Goal: Task Accomplishment & Management: Complete application form

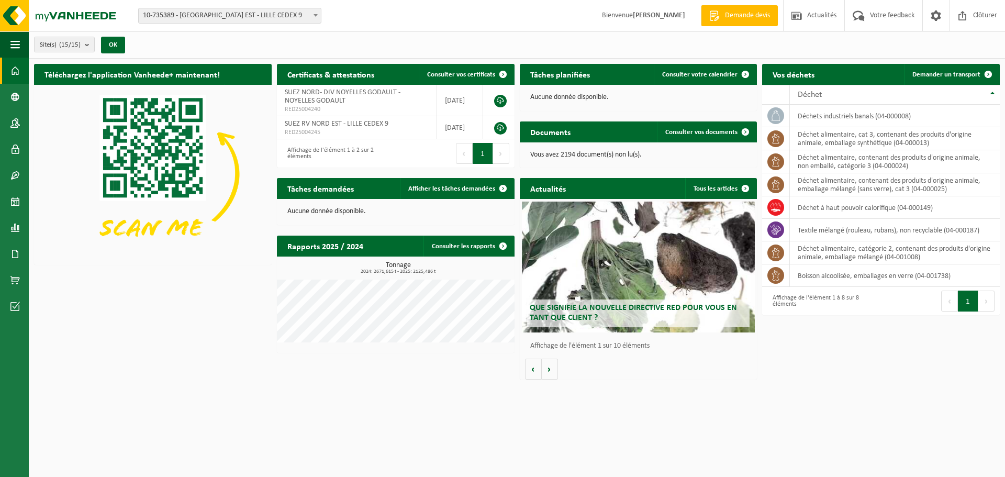
drag, startPoint x: 954, startPoint y: 72, endPoint x: 542, endPoint y: 203, distance: 432.9
click at [954, 72] on span "Demander un transport" at bounding box center [946, 74] width 68 height 7
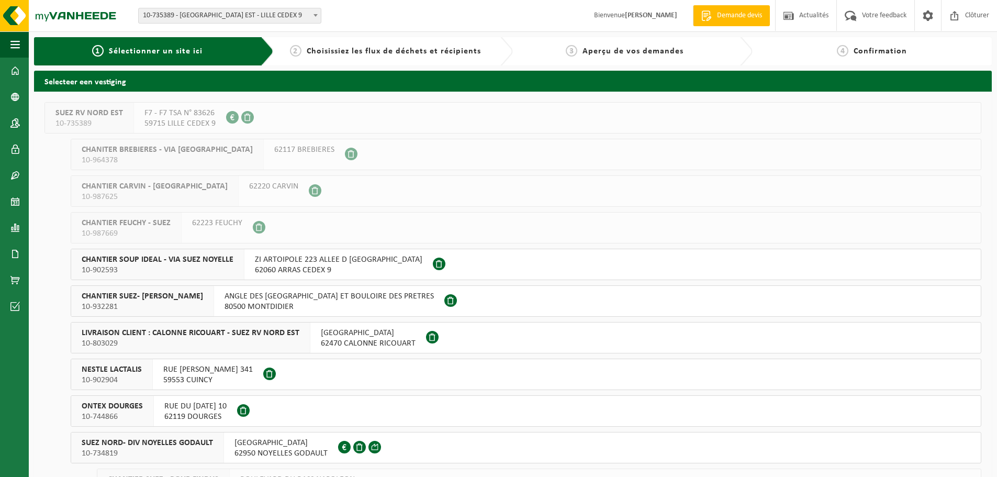
scroll to position [209, 0]
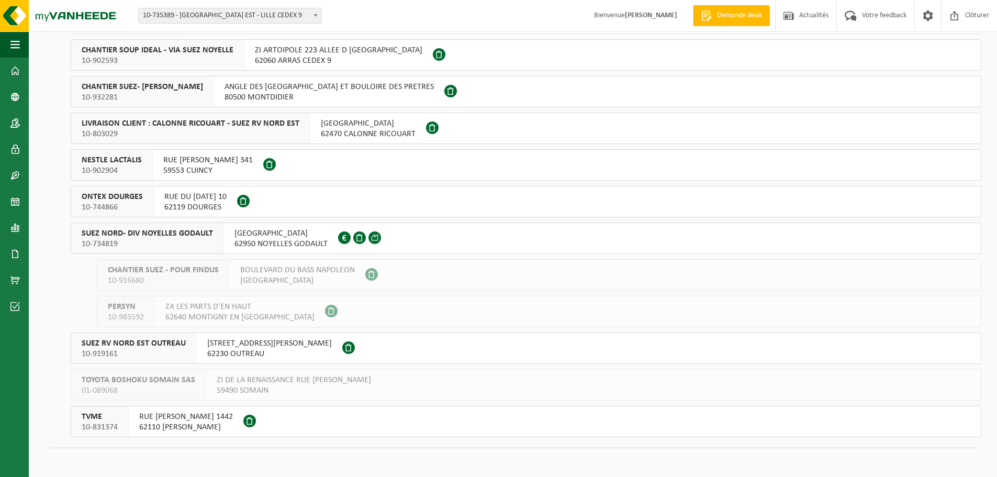
click at [440, 237] on button "SUEZ NORD- DIV NOYELLES GODAULT 10-734819 RUE MALFIDANO 62950 NOYELLES GODAULT …" at bounding box center [526, 237] width 911 height 31
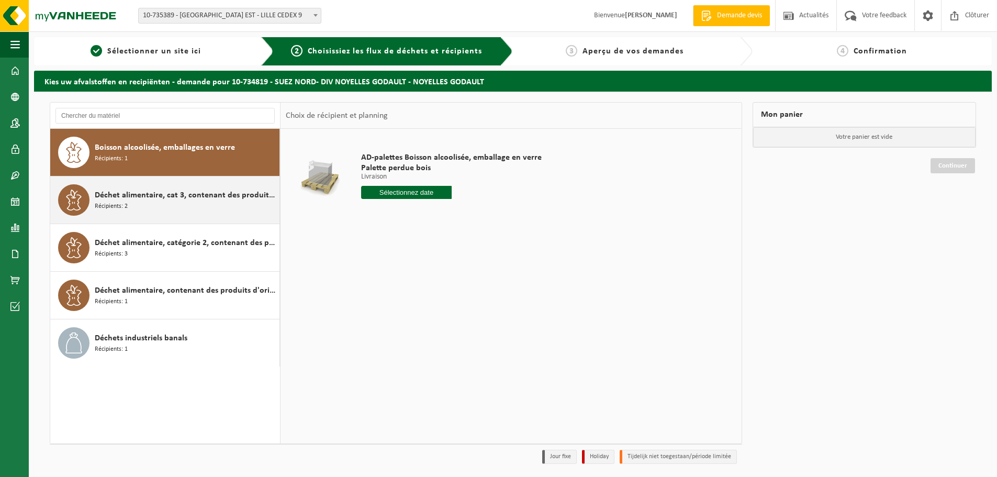
click at [164, 196] on span "Déchet alimentaire, cat 3, contenant des produits d'origine animale, emballage …" at bounding box center [186, 195] width 182 height 13
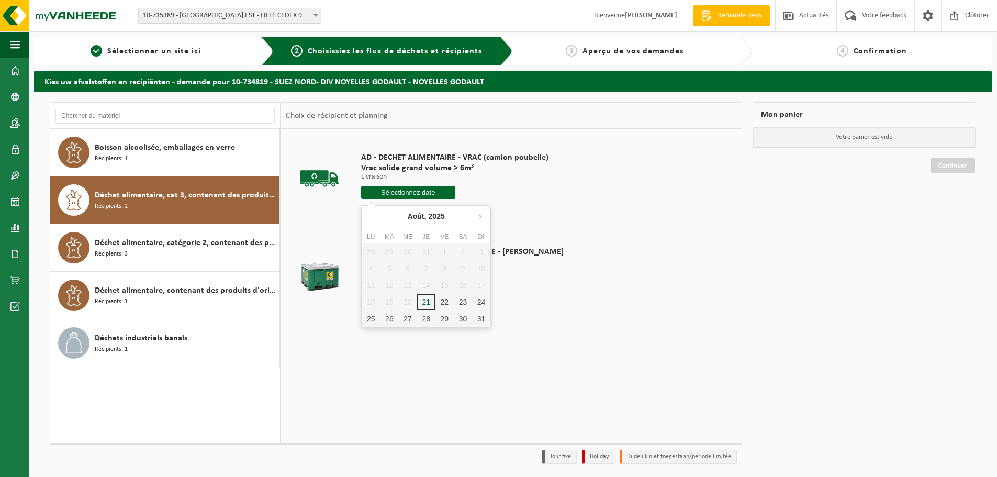
click at [407, 193] on input "text" at bounding box center [408, 192] width 94 height 13
click at [445, 298] on div "22" at bounding box center [445, 302] width 18 height 17
type input "à partir de 2025-08-22"
type input "2025-08-22"
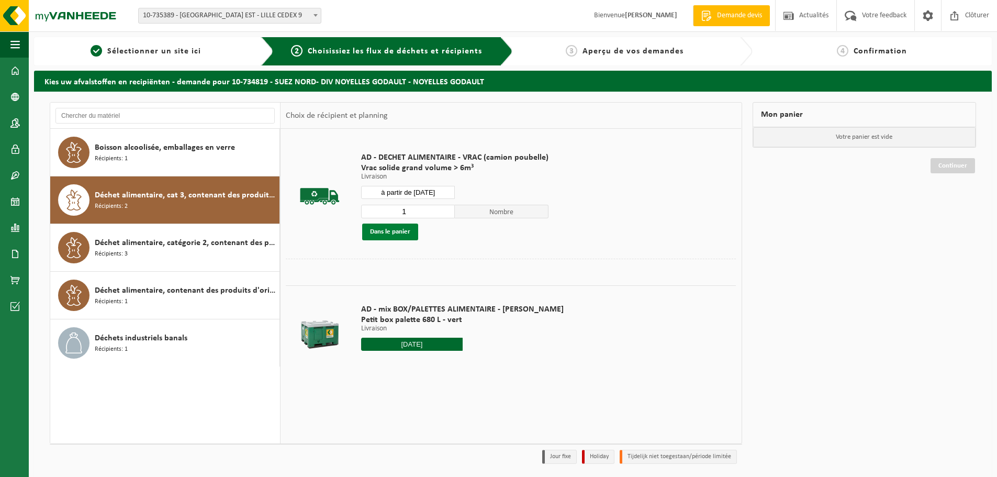
click at [406, 226] on button "Dans le panier" at bounding box center [390, 232] width 56 height 17
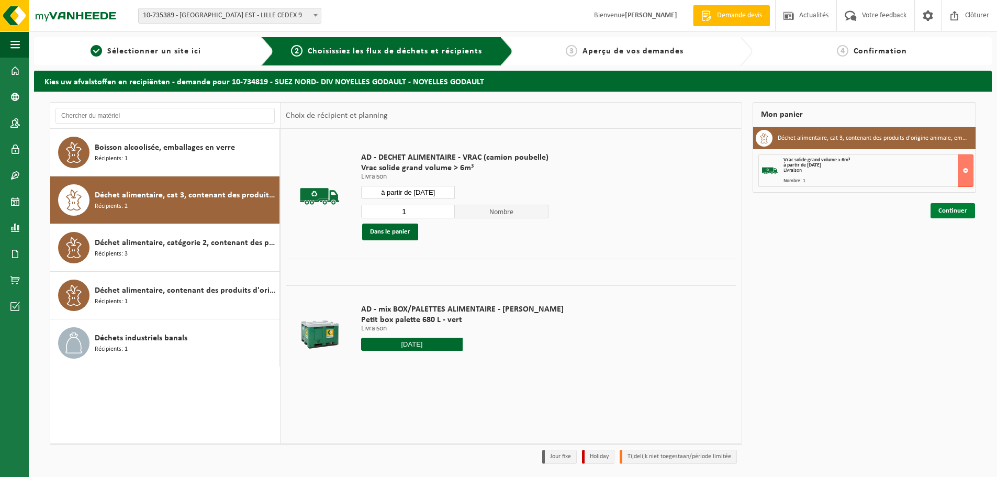
click at [944, 207] on link "Continuer" at bounding box center [953, 210] width 44 height 15
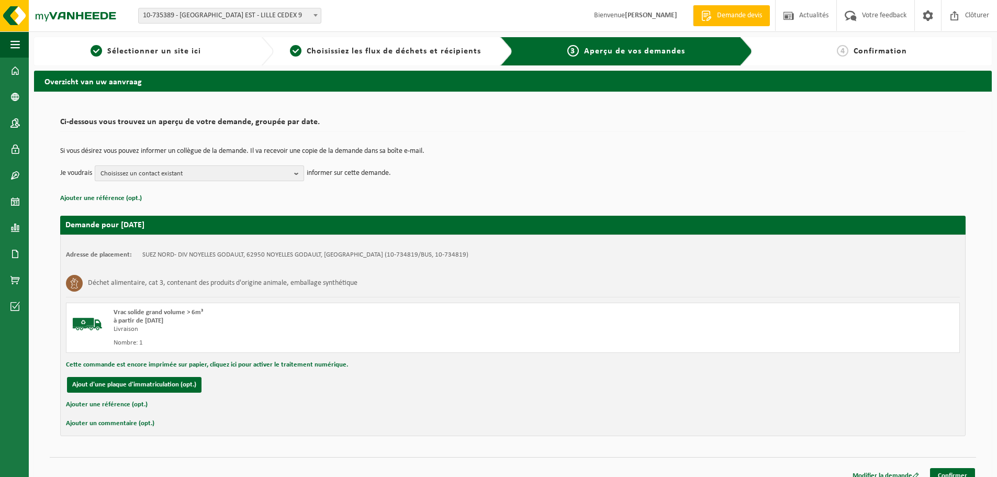
click at [158, 168] on span "Choisissez un contact existant" at bounding box center [195, 174] width 189 height 16
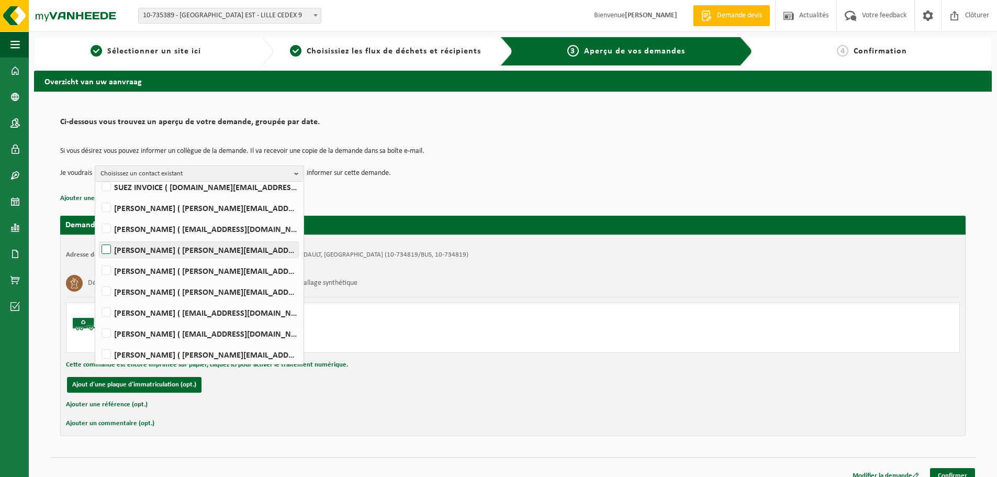
scroll to position [90, 0]
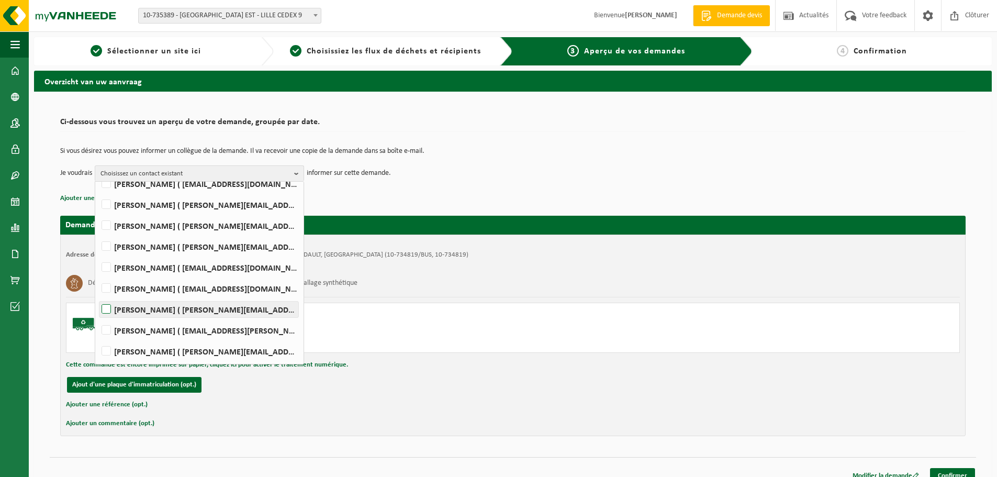
click at [150, 306] on label "Mathieu PEYRONNET ( mathieu.peyronnet@suez.com )" at bounding box center [198, 310] width 199 height 16
click at [98, 296] on input "Mathieu PEYRONNET ( mathieu.peyronnet@suez.com )" at bounding box center [97, 296] width 1 height 1
checkbox input "true"
click at [668, 371] on div "Cette commande est encore imprimée sur papier, cliquez ici pour activer le trai…" at bounding box center [513, 365] width 894 height 14
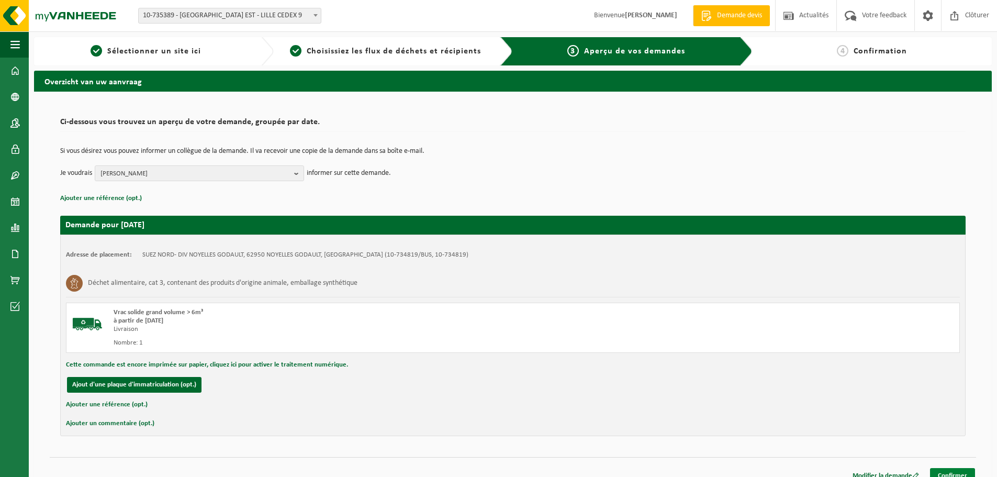
click at [947, 475] on link "Confirmer" at bounding box center [952, 475] width 45 height 15
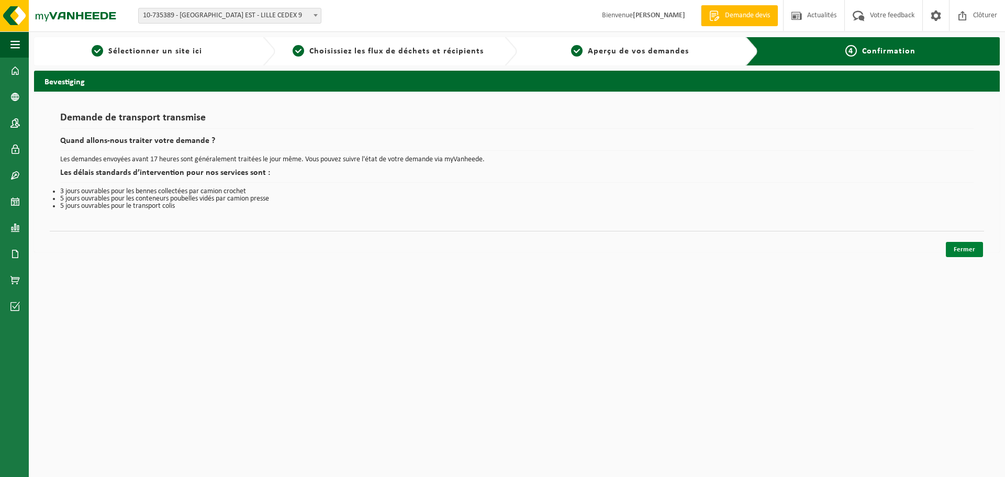
click at [955, 252] on link "Fermer" at bounding box center [964, 249] width 37 height 15
